Goal: Task Accomplishment & Management: Use online tool/utility

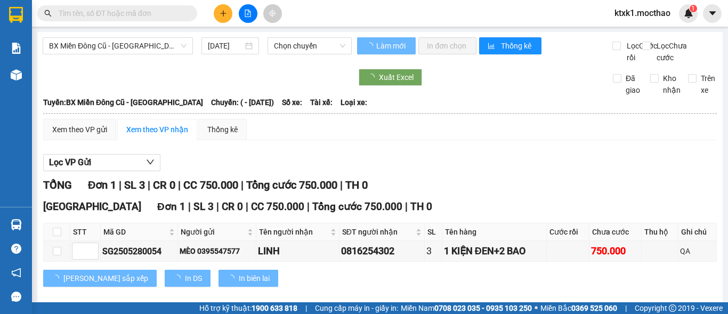
type input "[DATE]"
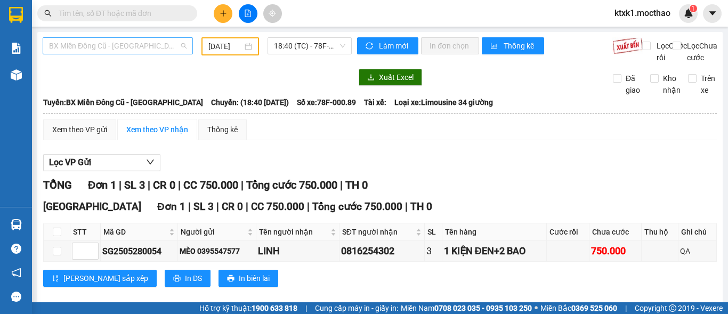
click at [94, 42] on span "BX Miền Đông Cũ - [GEOGRAPHIC_DATA]" at bounding box center [117, 46] width 137 height 16
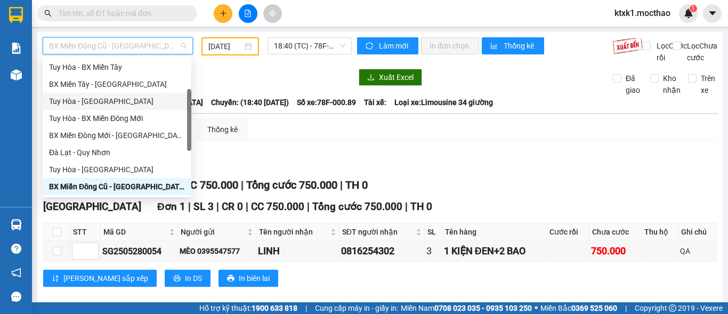
click at [100, 98] on div "Tuy Hòa - [GEOGRAPHIC_DATA]" at bounding box center [117, 101] width 136 height 12
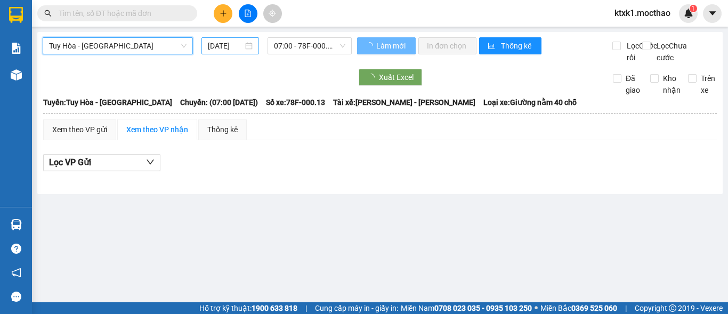
click at [215, 46] on input "[DATE]" at bounding box center [225, 46] width 35 height 12
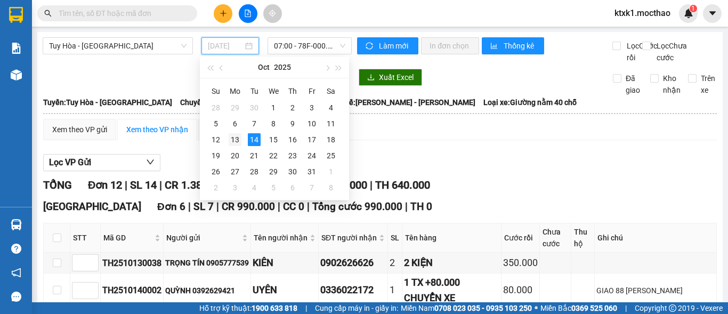
click at [238, 142] on div "13" at bounding box center [235, 139] width 13 height 13
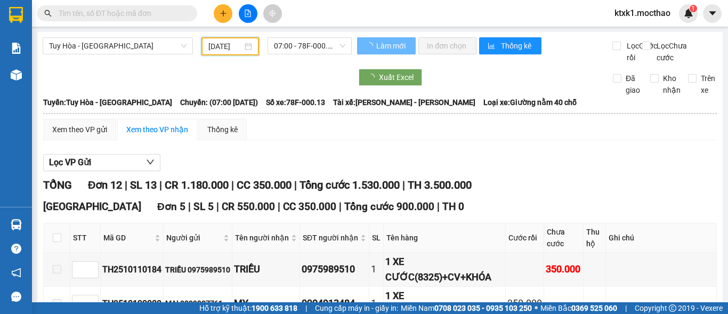
click at [227, 47] on input "[DATE]" at bounding box center [225, 46] width 34 height 12
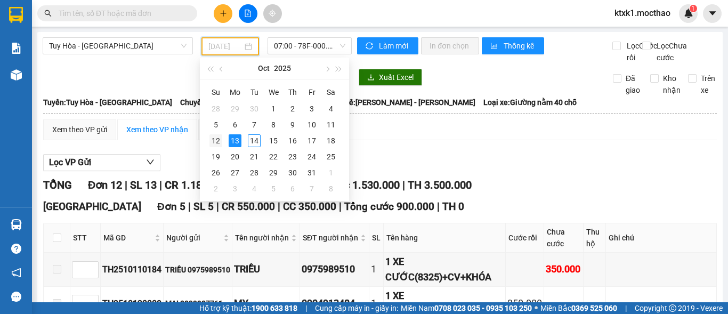
click at [217, 141] on div "12" at bounding box center [215, 140] width 13 height 13
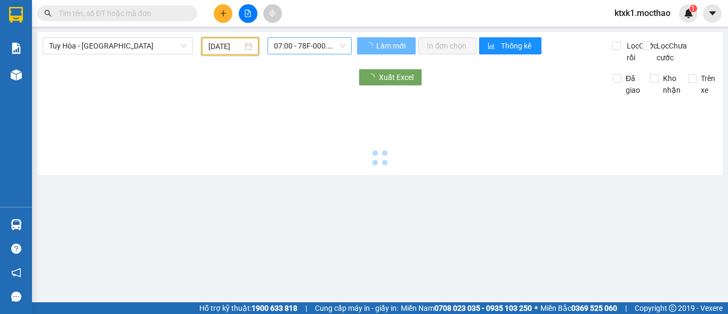
type input "[DATE]"
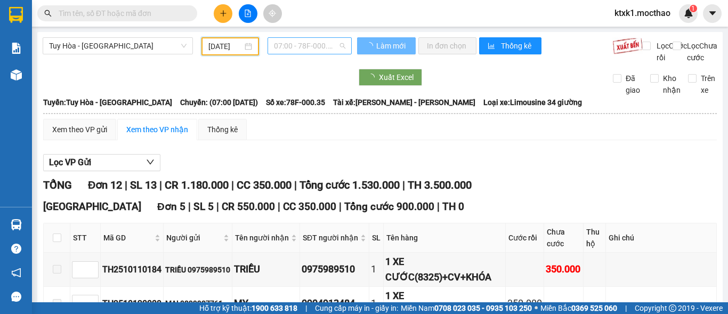
click at [290, 45] on span "07:00 - 78F-000.35" at bounding box center [309, 46] width 71 height 16
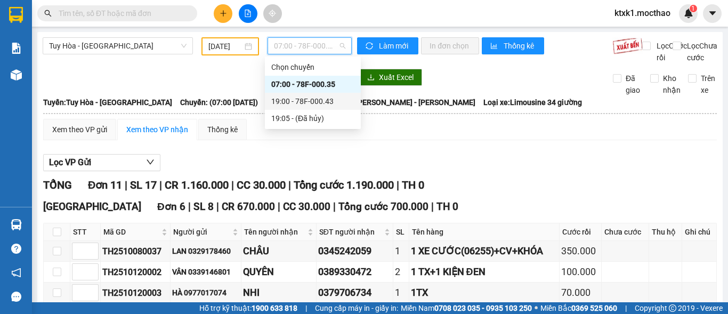
click at [308, 99] on div "19:00 - 78F-000.43" at bounding box center [312, 101] width 83 height 12
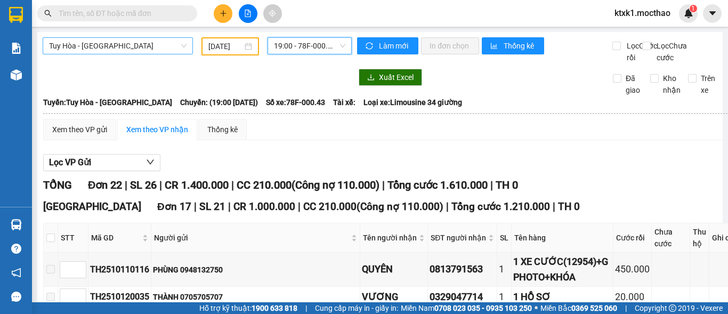
click at [79, 49] on span "Tuy Hòa - [GEOGRAPHIC_DATA]" at bounding box center [117, 46] width 137 height 16
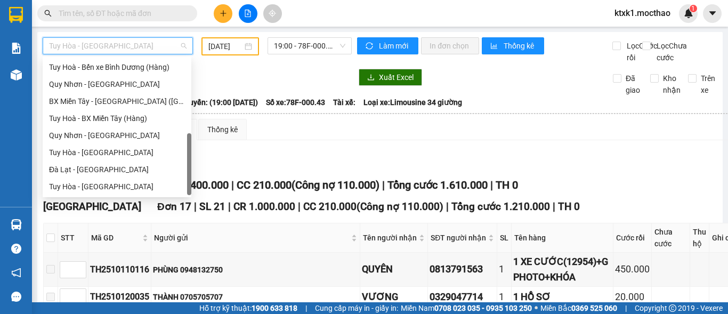
scroll to position [132, 0]
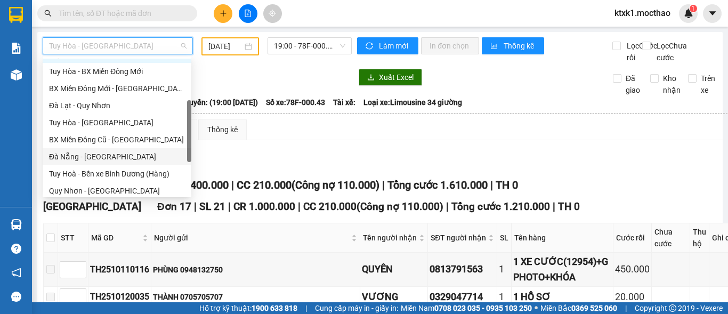
click at [94, 158] on div "Đà Nẵng - [GEOGRAPHIC_DATA]" at bounding box center [117, 157] width 136 height 12
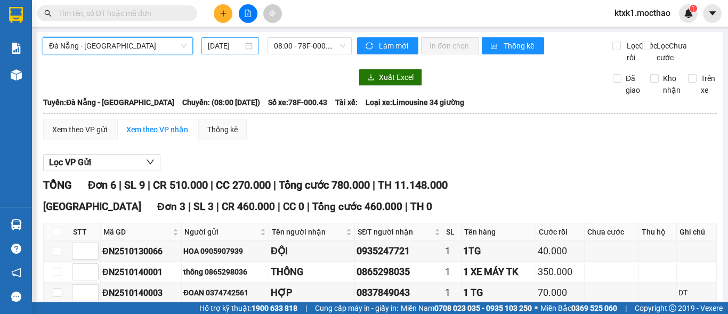
click at [227, 47] on input "[DATE]" at bounding box center [225, 46] width 35 height 12
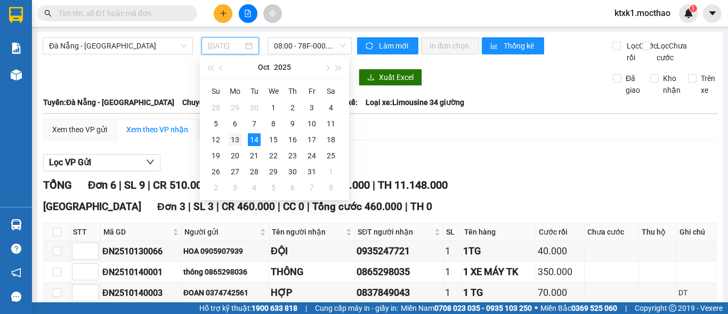
click at [232, 140] on div "13" at bounding box center [235, 139] width 13 height 13
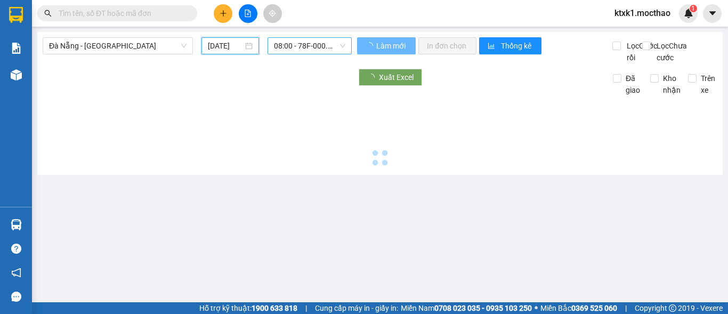
click at [291, 47] on span "08:00 - 78F-000.43" at bounding box center [309, 46] width 71 height 16
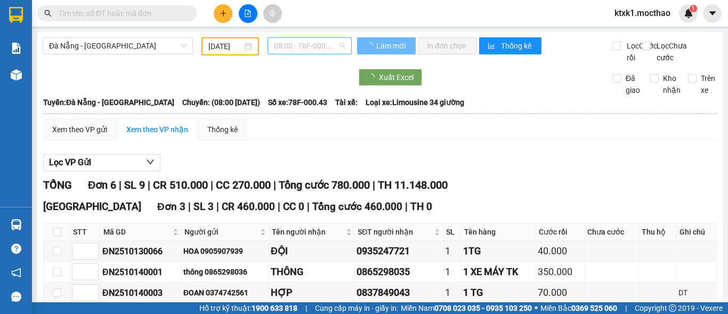
type input "[DATE]"
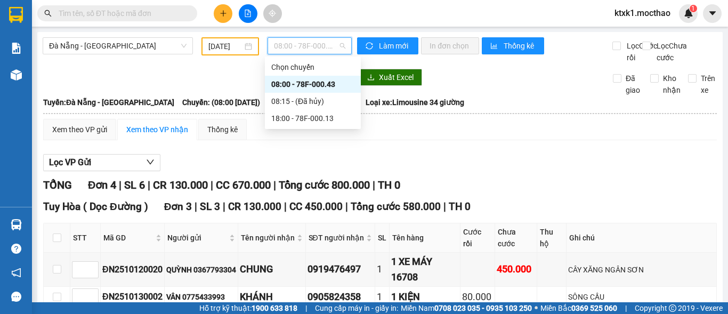
click at [315, 85] on div "08:00 - 78F-000.43" at bounding box center [312, 84] width 83 height 12
click at [301, 46] on span "08:00 - 78F-000.43" at bounding box center [309, 46] width 71 height 16
click at [330, 85] on div "08:00 - 78F-000.43" at bounding box center [312, 84] width 83 height 12
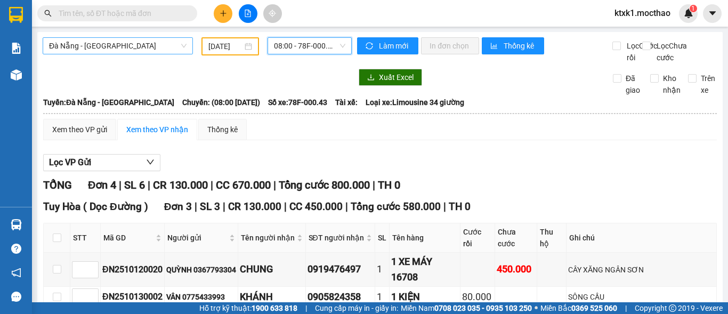
click at [91, 46] on span "Đà Nẵng - [GEOGRAPHIC_DATA]" at bounding box center [117, 46] width 137 height 16
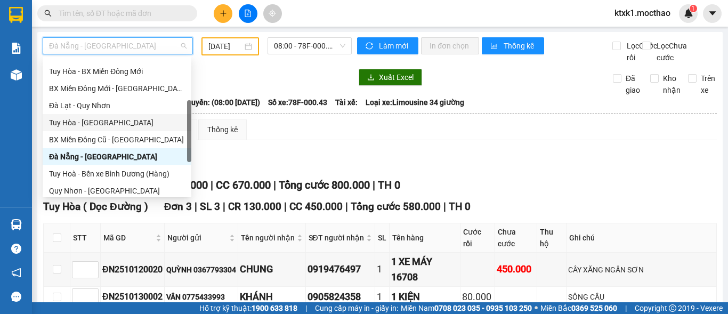
scroll to position [239, 0]
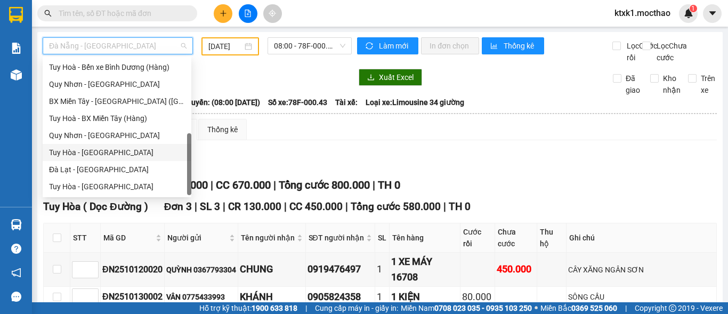
click at [105, 155] on div "Tuy Hòa - [GEOGRAPHIC_DATA]" at bounding box center [117, 153] width 136 height 12
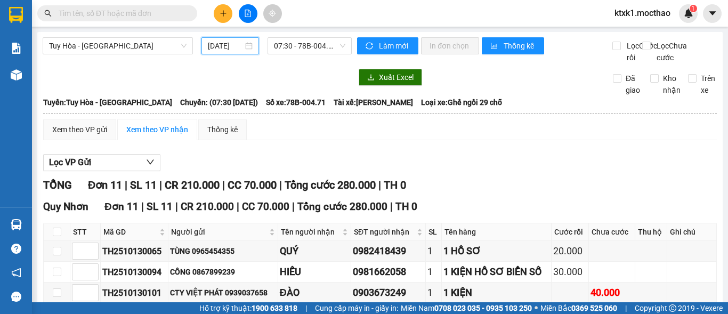
click at [221, 45] on input "[DATE]" at bounding box center [225, 46] width 35 height 12
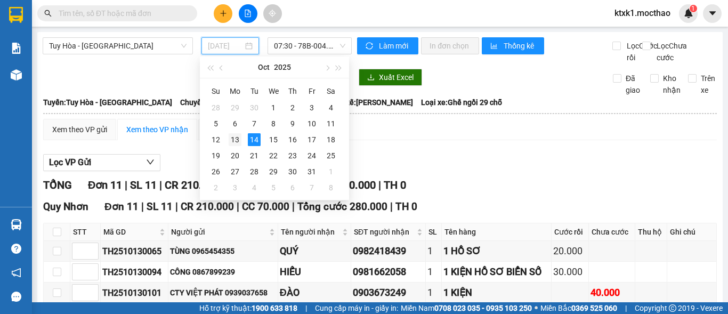
click at [233, 140] on div "13" at bounding box center [235, 139] width 13 height 13
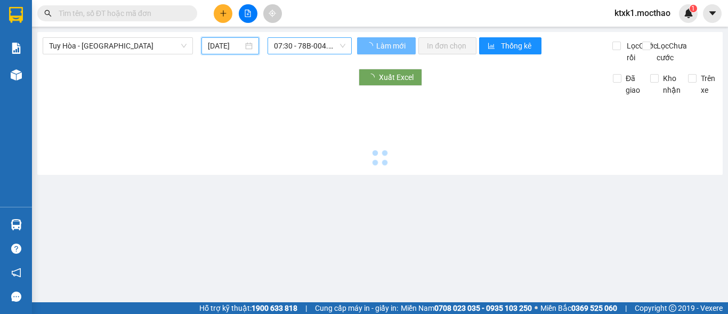
type input "[DATE]"
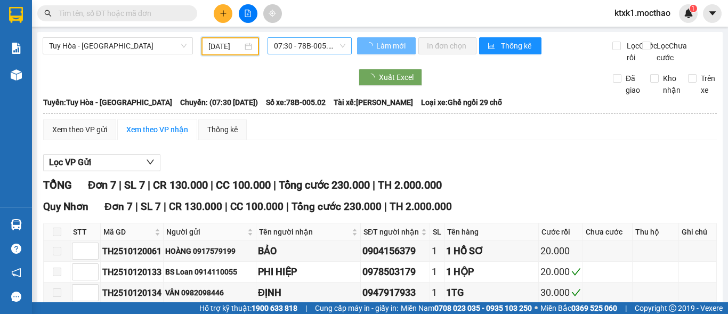
click at [281, 45] on span "07:30 - 78B-005.02" at bounding box center [309, 46] width 71 height 16
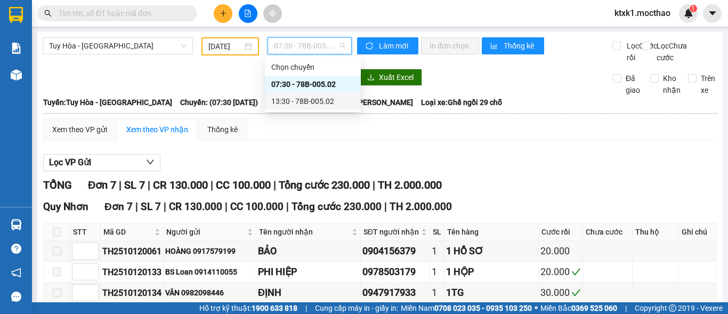
click at [294, 104] on div "13:30 - 78B-005.02" at bounding box center [312, 101] width 83 height 12
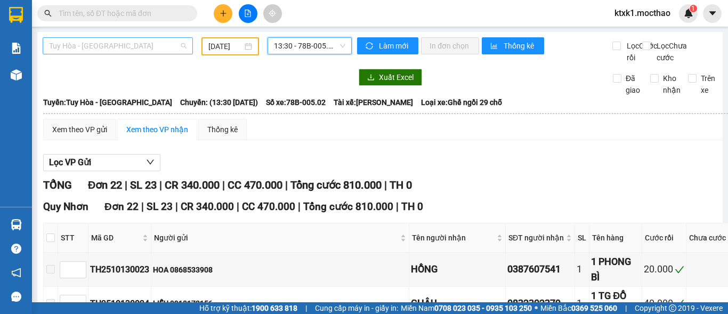
click at [116, 46] on span "Tuy Hòa - [GEOGRAPHIC_DATA]" at bounding box center [117, 46] width 137 height 16
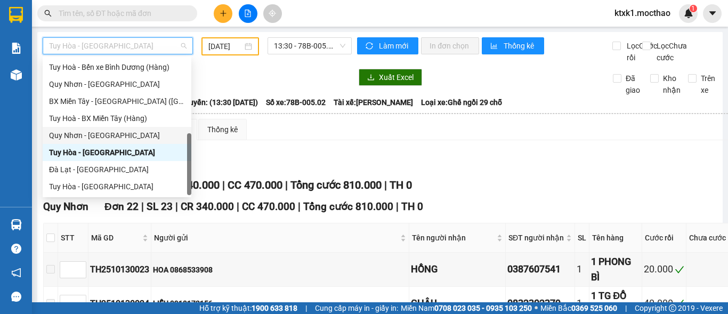
click at [101, 133] on div "Quy Nhơn - [GEOGRAPHIC_DATA]" at bounding box center [117, 135] width 136 height 12
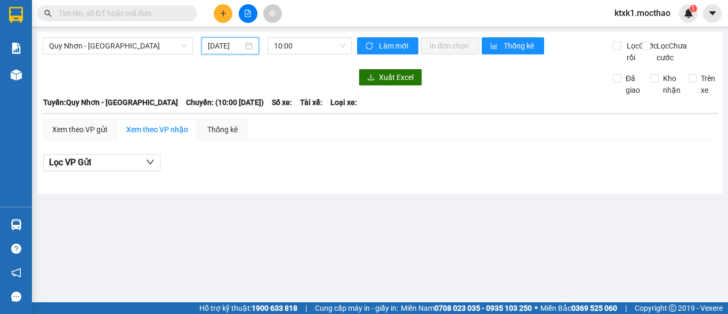
click at [226, 45] on input "[DATE]" at bounding box center [225, 46] width 35 height 12
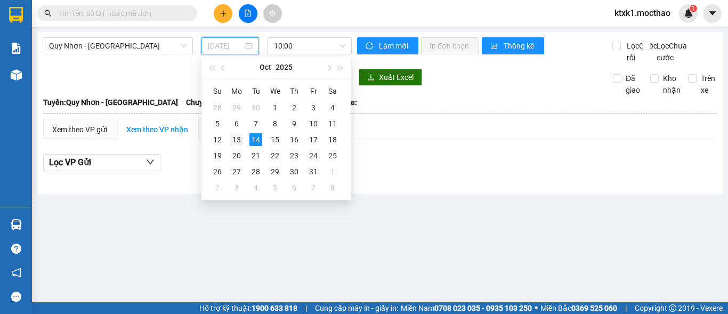
click at [236, 141] on div "13" at bounding box center [236, 139] width 13 height 13
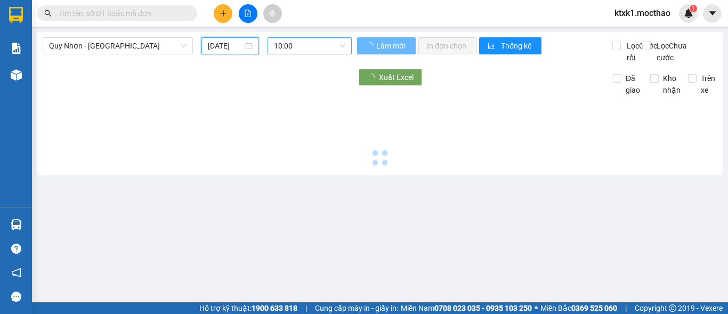
type input "[DATE]"
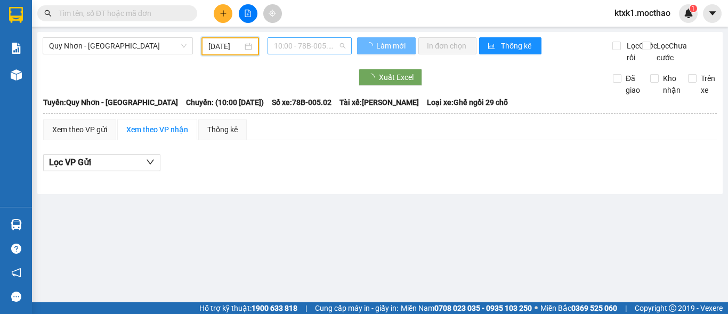
click at [285, 46] on span "10:00 - 78B-005.02" at bounding box center [309, 46] width 71 height 16
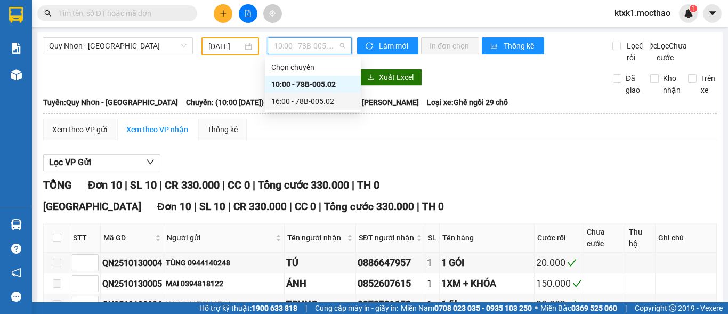
click at [310, 103] on div "16:00 - 78B-005.02" at bounding box center [312, 101] width 83 height 12
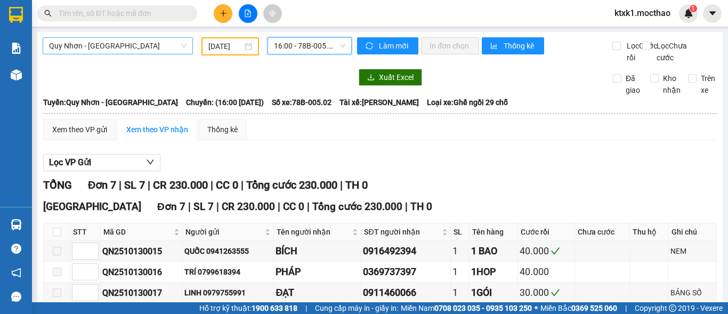
click at [116, 47] on span "Quy Nhơn - [GEOGRAPHIC_DATA]" at bounding box center [117, 46] width 137 height 16
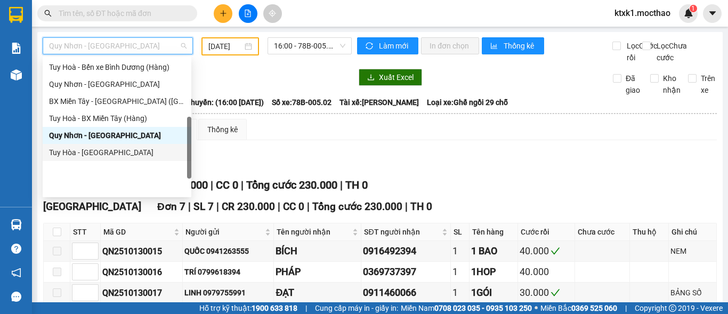
scroll to position [79, 0]
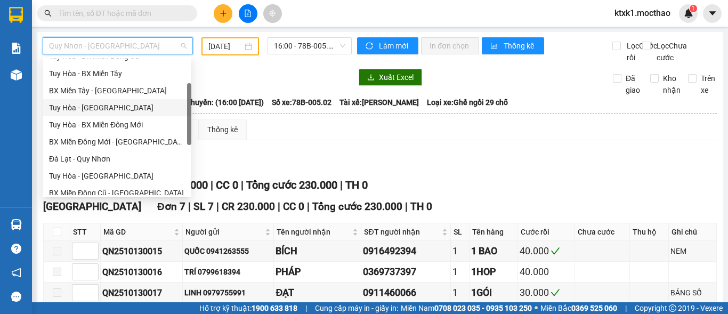
click at [94, 109] on div "Tuy Hòa - [GEOGRAPHIC_DATA]" at bounding box center [117, 108] width 136 height 12
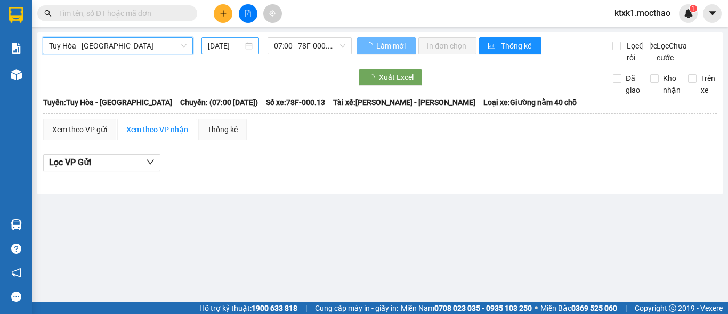
click at [225, 46] on input "[DATE]" at bounding box center [225, 46] width 35 height 12
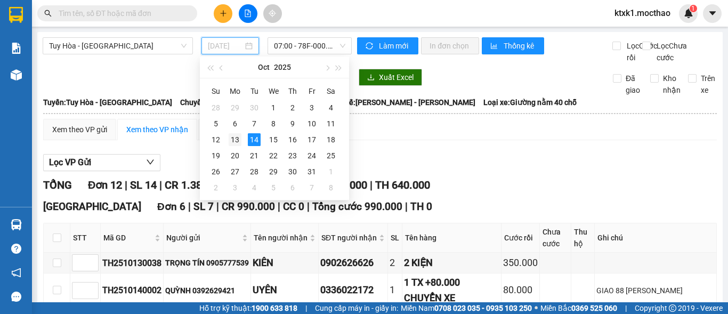
click at [237, 140] on div "13" at bounding box center [235, 139] width 13 height 13
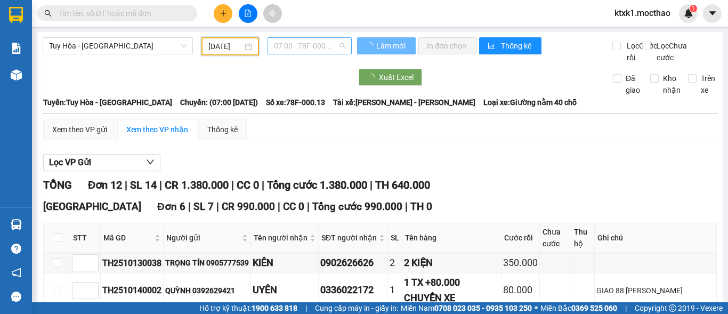
type input "[DATE]"
click at [302, 42] on span "07:00 - 78F-000.13" at bounding box center [309, 46] width 71 height 16
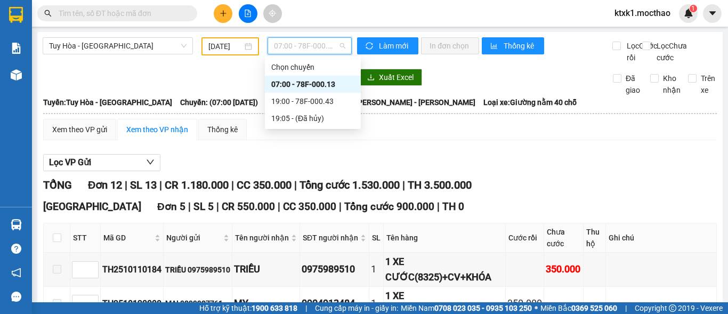
click at [314, 83] on div "07:00 - 78F-000.13" at bounding box center [312, 84] width 83 height 12
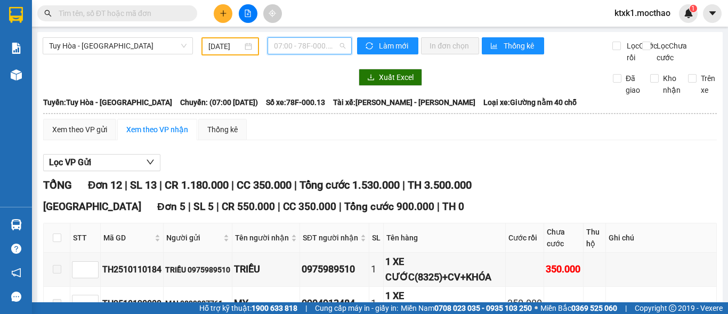
click at [300, 38] on span "07:00 - 78F-000.13" at bounding box center [309, 46] width 71 height 16
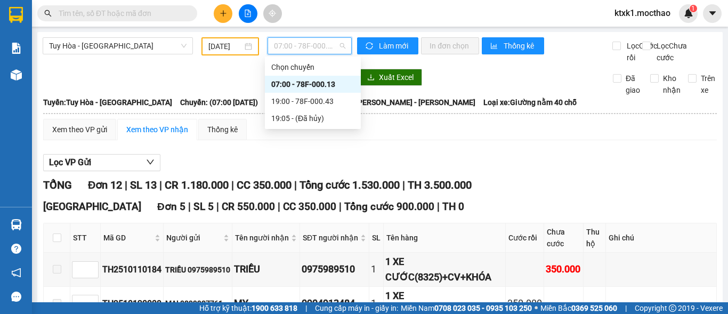
click at [307, 87] on div "07:00 - 78F-000.13" at bounding box center [312, 84] width 83 height 12
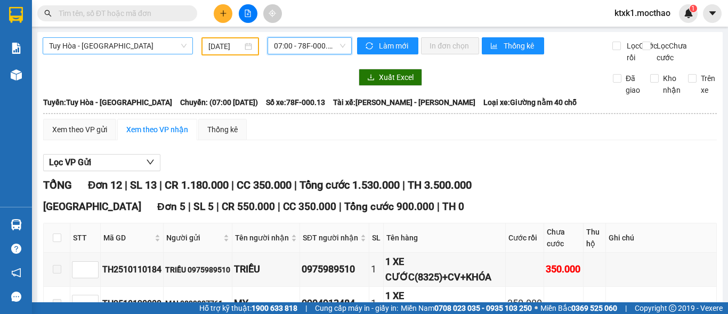
click at [94, 48] on span "Tuy Hòa - [GEOGRAPHIC_DATA]" at bounding box center [117, 46] width 137 height 16
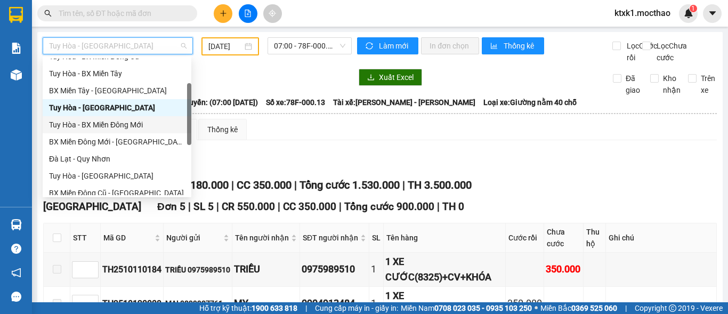
scroll to position [185, 0]
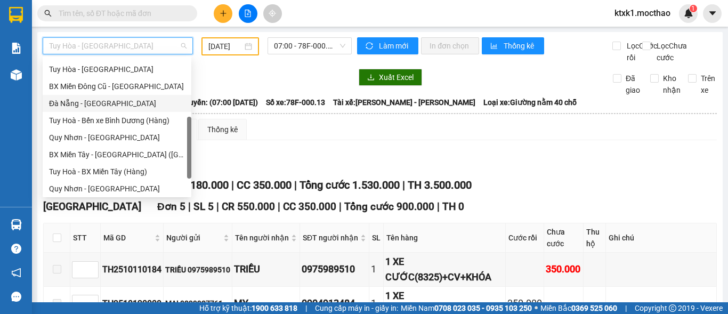
click at [85, 104] on div "Đà Nẵng - [GEOGRAPHIC_DATA]" at bounding box center [117, 103] width 136 height 12
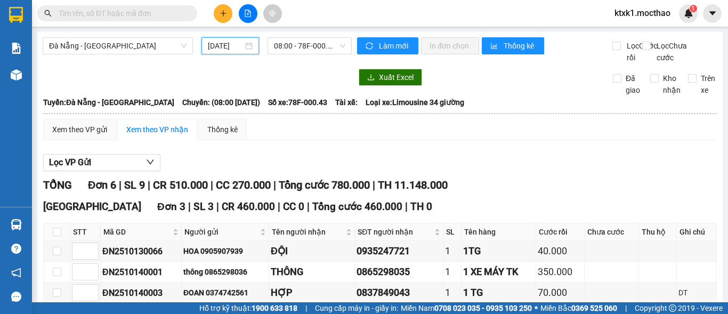
click at [229, 44] on input "[DATE]" at bounding box center [225, 46] width 35 height 12
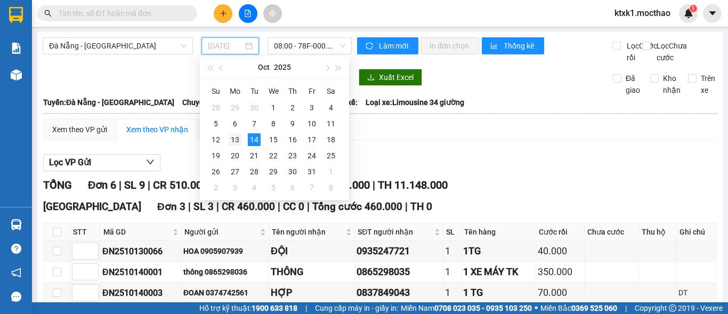
click at [234, 141] on div "13" at bounding box center [235, 139] width 13 height 13
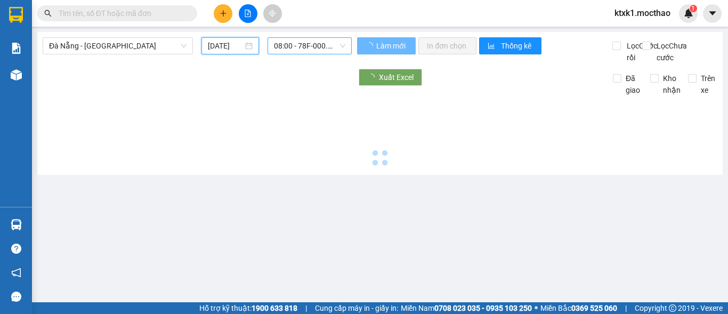
click at [285, 38] on span "08:00 - 78F-000.43" at bounding box center [309, 46] width 71 height 16
type input "[DATE]"
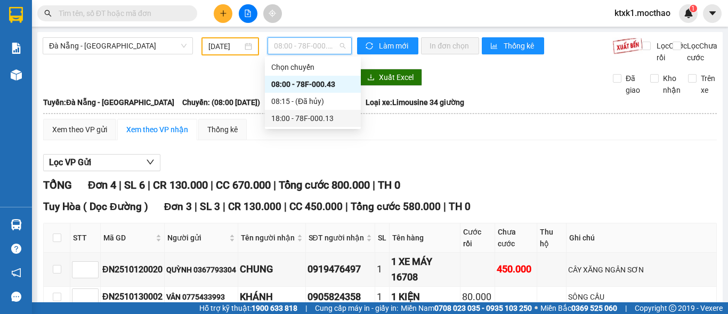
click at [311, 119] on div "18:00 - 78F-000.13" at bounding box center [312, 118] width 83 height 12
